Goal: Information Seeking & Learning: Learn about a topic

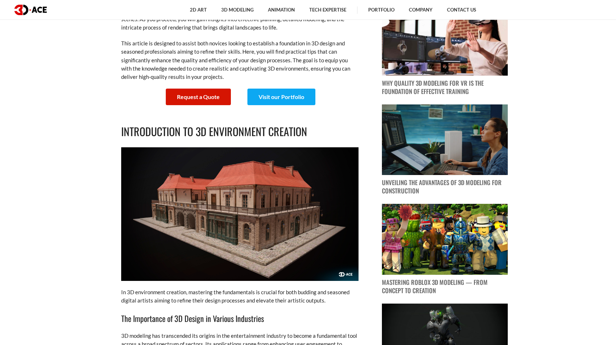
scroll to position [415, 0]
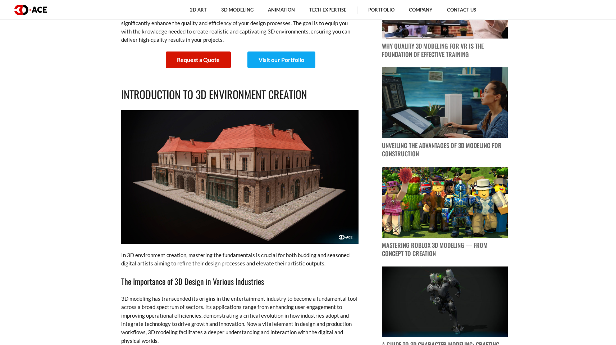
click at [247, 187] on img at bounding box center [239, 176] width 237 height 133
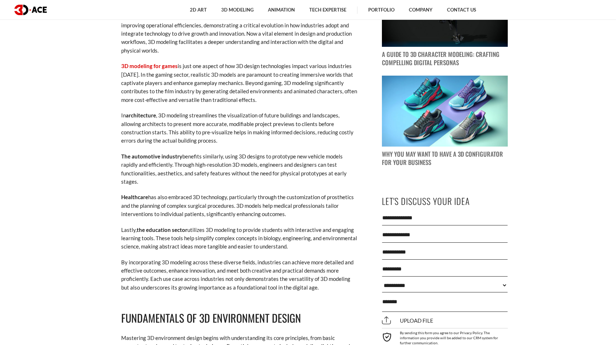
scroll to position [742, 0]
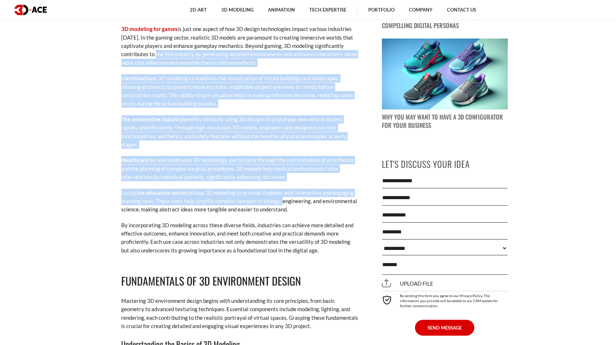
drag, startPoint x: 240, startPoint y: 170, endPoint x: 285, endPoint y: 199, distance: 53.0
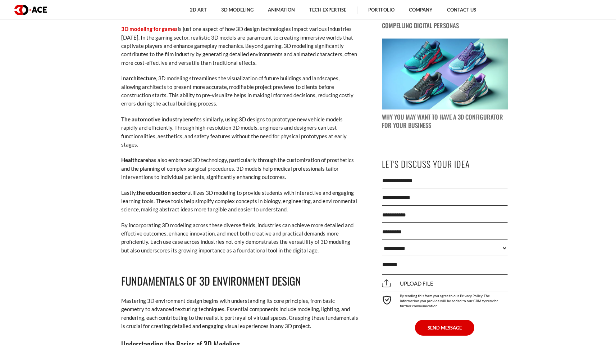
click at [296, 169] on p "Healthcare has also embraced 3D technology, particularly through the customizat…" at bounding box center [239, 168] width 237 height 25
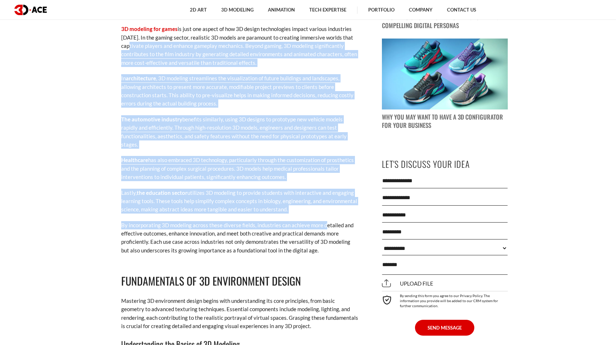
drag, startPoint x: 128, startPoint y: 44, endPoint x: 326, endPoint y: 218, distance: 263.0
click at [319, 221] on p "By incorporating 3D modeling across these diverse fields, industries can achiev…" at bounding box center [239, 238] width 237 height 34
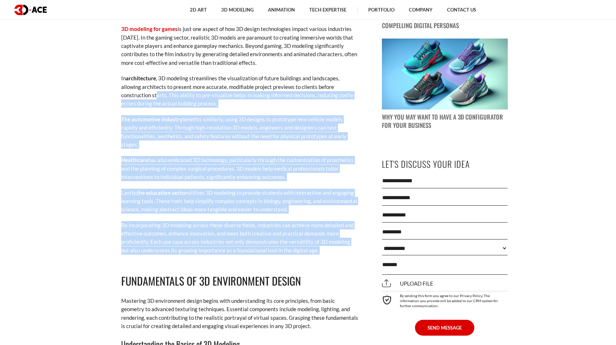
drag, startPoint x: 333, startPoint y: 248, endPoint x: 156, endPoint y: 95, distance: 233.1
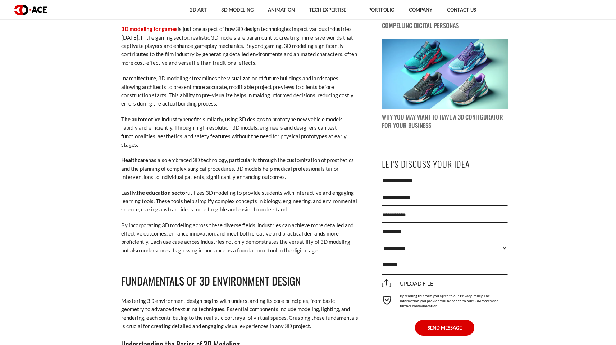
click at [126, 96] on p "In architecture , 3D modeling streamlines the visualization of future buildings…" at bounding box center [239, 91] width 237 height 34
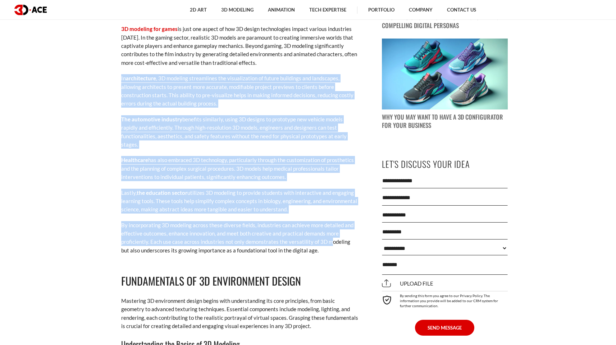
drag, startPoint x: 192, startPoint y: 127, endPoint x: 334, endPoint y: 234, distance: 177.7
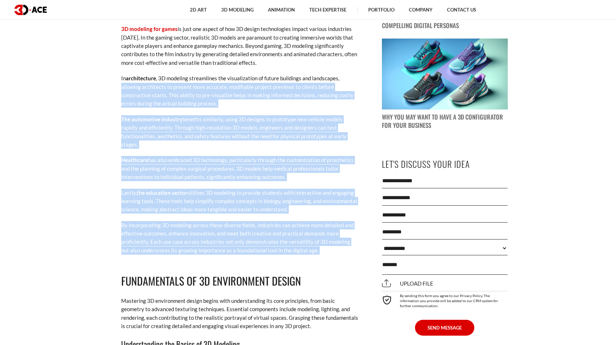
drag, startPoint x: 306, startPoint y: 249, endPoint x: 95, endPoint y: 64, distance: 280.4
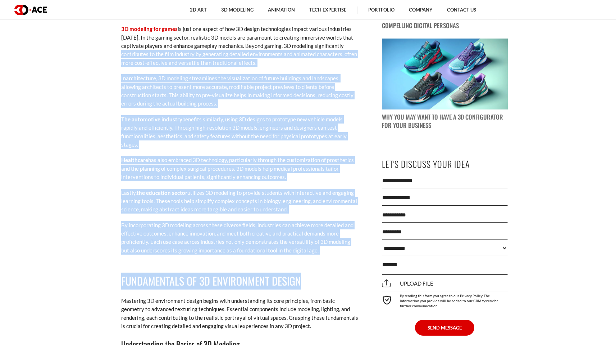
drag, startPoint x: 237, startPoint y: 153, endPoint x: 377, endPoint y: 258, distance: 175.2
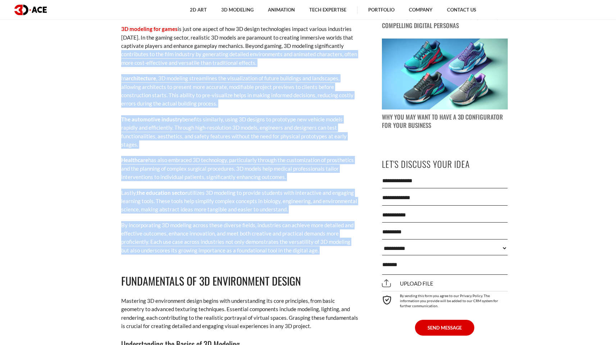
click at [343, 233] on p "By incorporating 3D modeling across these diverse fields, industries can achiev…" at bounding box center [239, 238] width 237 height 34
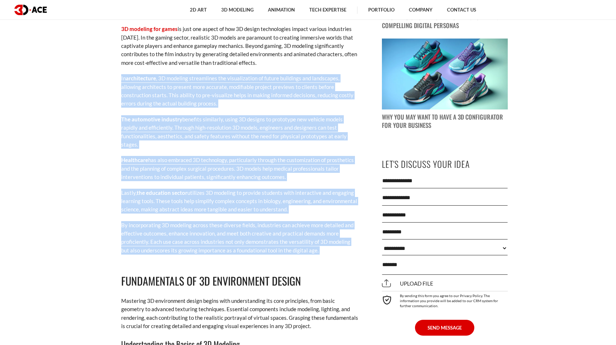
drag, startPoint x: 323, startPoint y: 246, endPoint x: 89, endPoint y: 71, distance: 292.2
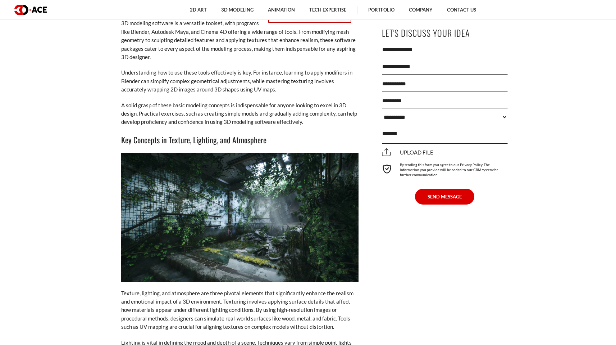
scroll to position [678, 0]
